Goal: Contribute content: Contribute content

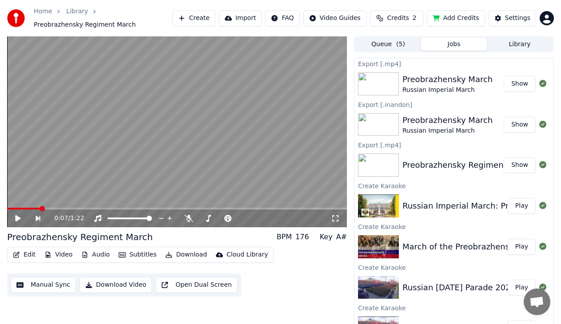
click at [210, 17] on button "Create" at bounding box center [193, 18] width 43 height 16
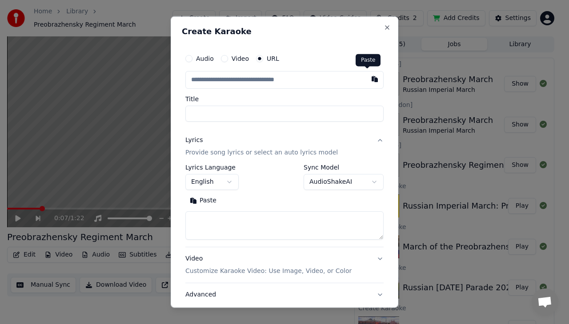
click at [366, 80] on button "button" at bounding box center [375, 79] width 18 height 16
type input "**********"
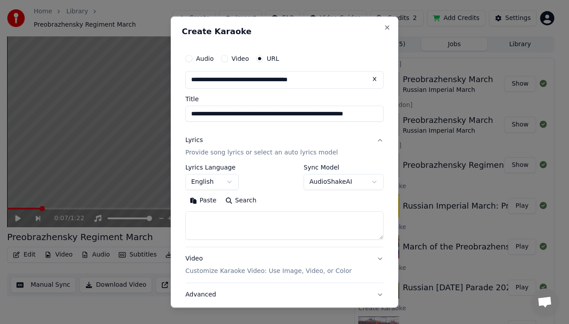
type input "**********"
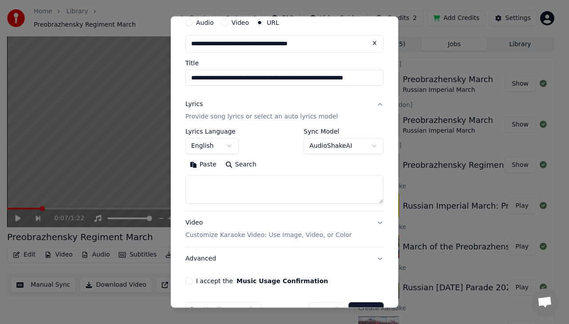
scroll to position [61, 0]
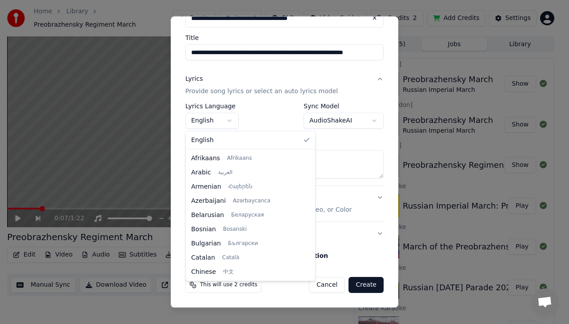
click at [229, 120] on body "Home Library Preobrazhensky Regiment March Create Import FAQ Video Guides Credi…" at bounding box center [280, 162] width 561 height 324
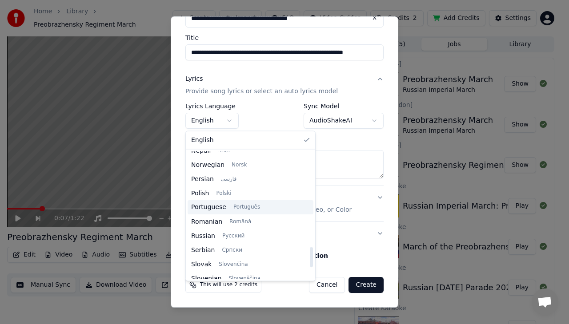
scroll to position [682, 0]
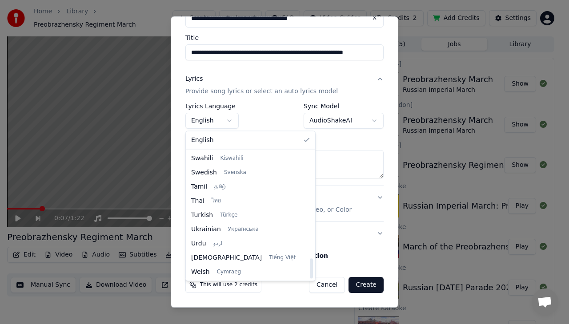
select select "**"
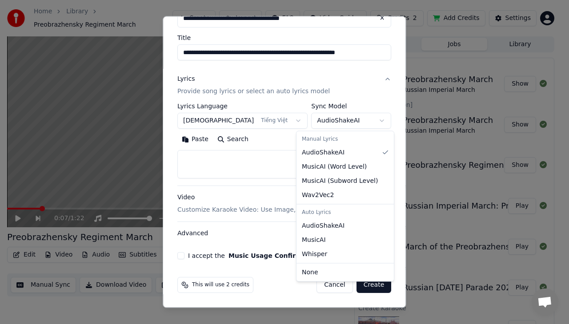
click at [365, 120] on body "Home Library Preobrazhensky Regiment March Create Import FAQ Video Guides Credi…" at bounding box center [280, 162] width 561 height 324
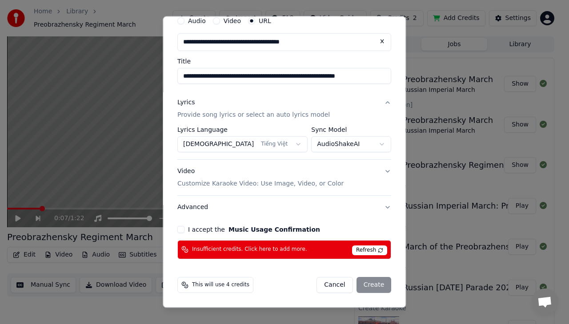
scroll to position [11, 0]
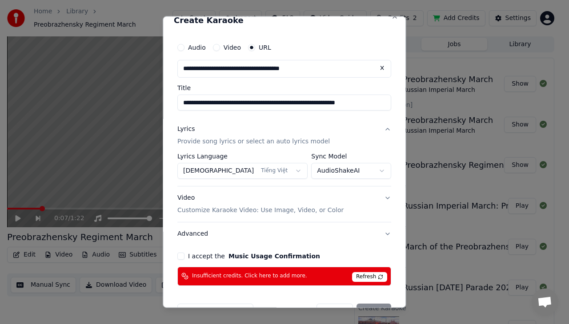
click at [184, 257] on button "I accept the Music Usage Confirmation" at bounding box center [180, 255] width 7 height 7
click at [368, 168] on body "Home Library Preobrazhensky Regiment March Create Import FAQ Video Guides Credi…" at bounding box center [280, 162] width 561 height 324
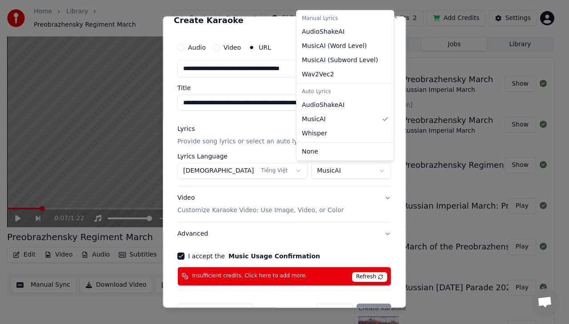
click at [366, 171] on body "Home Library Preobrazhensky Regiment March Create Import FAQ Video Guides Credi…" at bounding box center [280, 162] width 561 height 324
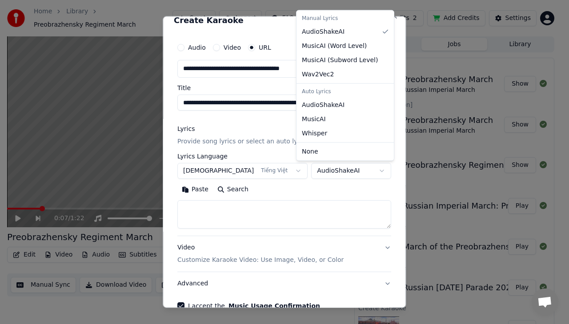
click at [362, 168] on body "Home Library Preobrazhensky Regiment March Create Import FAQ Video Guides Credi…" at bounding box center [280, 162] width 561 height 324
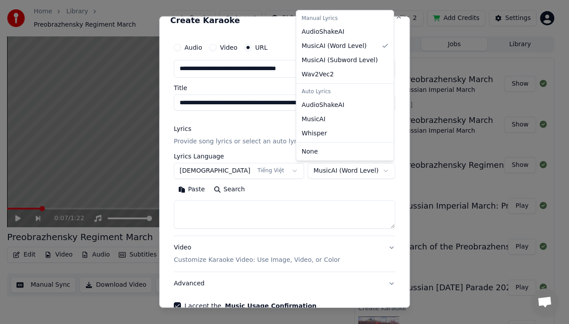
click at [364, 171] on body "Home Library Preobrazhensky Regiment March Create Import FAQ Video Guides Credi…" at bounding box center [280, 162] width 561 height 324
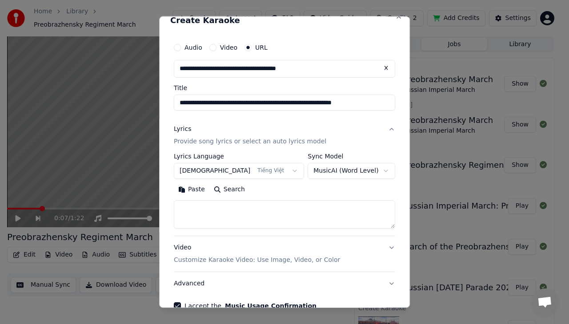
click at [360, 170] on body "Home Library Preobrazhensky Regiment March Create Import FAQ Video Guides Credi…" at bounding box center [280, 162] width 561 height 324
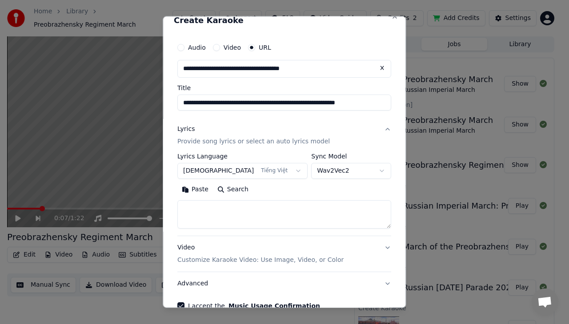
click at [363, 170] on body "Home Library Preobrazhensky Regiment March Create Import FAQ Video Guides Credi…" at bounding box center [280, 162] width 561 height 324
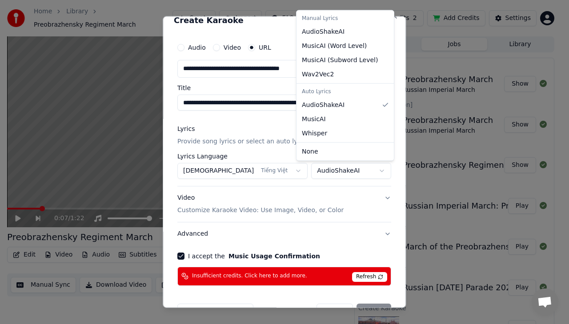
click at [365, 171] on body "Home Library Preobrazhensky Regiment March Create Import FAQ Video Guides Credi…" at bounding box center [280, 162] width 561 height 324
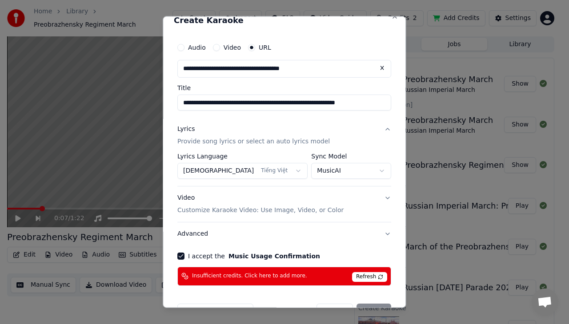
click at [363, 171] on body "Home Library Preobrazhensky Regiment March Create Import FAQ Video Guides Credi…" at bounding box center [280, 162] width 561 height 324
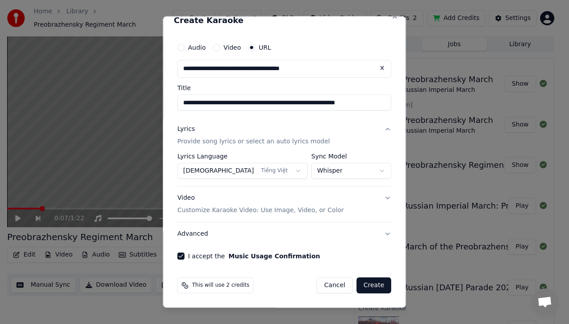
click at [351, 171] on body "Home Library Preobrazhensky Regiment March Create Import FAQ Video Guides Credi…" at bounding box center [280, 162] width 561 height 324
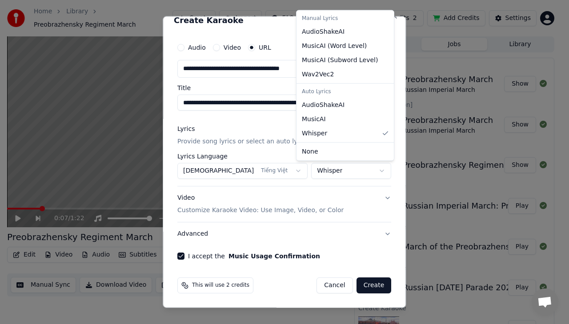
select select "****"
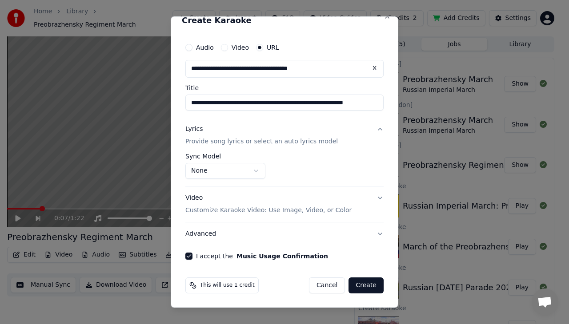
click at [195, 130] on div "Lyrics" at bounding box center [193, 129] width 17 height 9
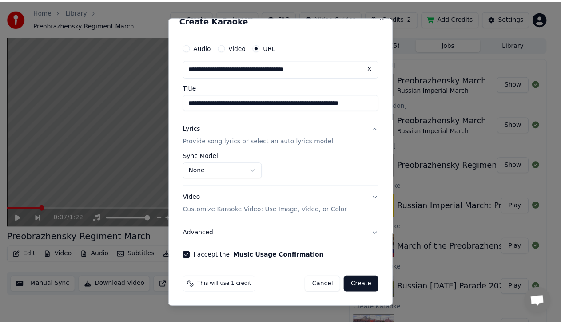
scroll to position [0, 0]
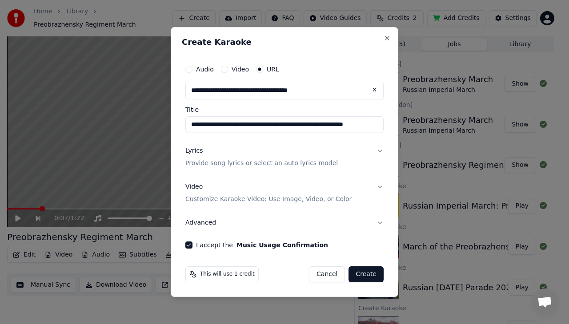
click at [368, 274] on button "Create" at bounding box center [365, 274] width 35 height 16
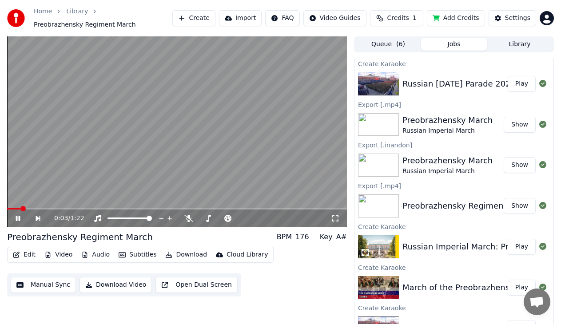
click at [18, 218] on icon at bounding box center [24, 218] width 20 height 7
click at [209, 16] on button "Create" at bounding box center [193, 18] width 43 height 16
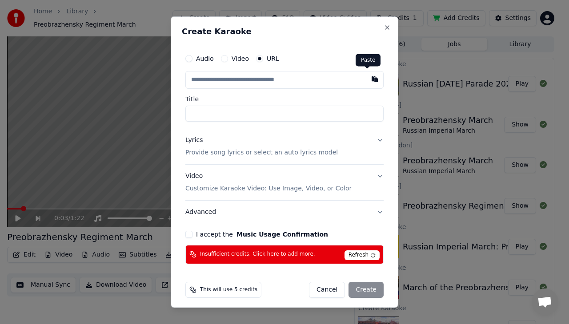
click at [366, 80] on button "button" at bounding box center [375, 79] width 18 height 16
type input "**********"
click at [359, 256] on span "Refresh" at bounding box center [361, 255] width 35 height 10
click at [371, 139] on button "Lyrics Provide song lyrics or select an auto lyrics model" at bounding box center [284, 147] width 198 height 36
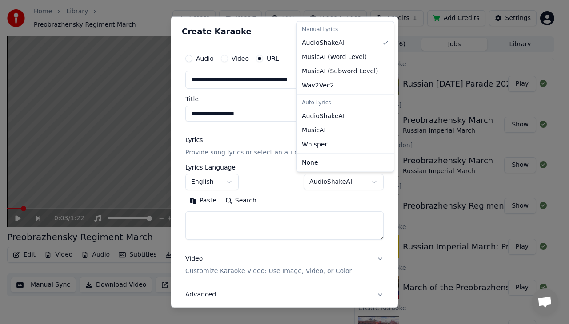
click at [366, 181] on body "Home Library Preobrazhensky Regiment March Create Import FAQ Video Guides Credi…" at bounding box center [280, 162] width 561 height 324
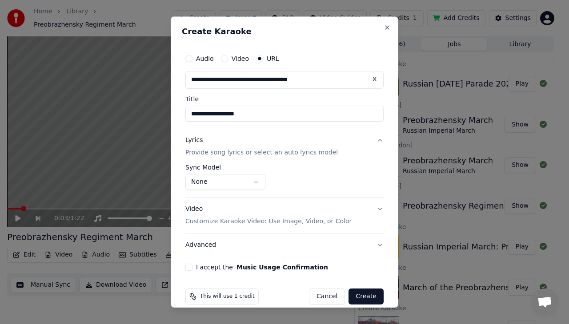
click at [188, 267] on button "I accept the Music Usage Confirmation" at bounding box center [188, 266] width 7 height 7
click at [363, 296] on button "Create" at bounding box center [365, 296] width 35 height 16
select select "**********"
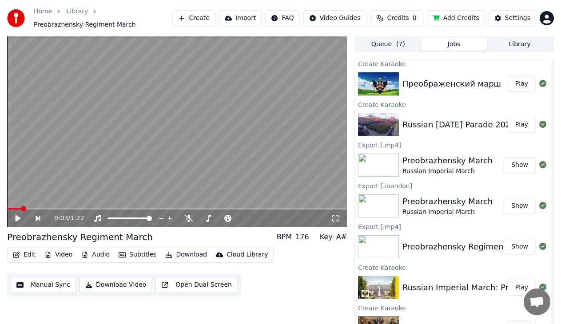
click at [512, 83] on button "Play" at bounding box center [522, 84] width 28 height 16
